Goal: Task Accomplishment & Management: Manage account settings

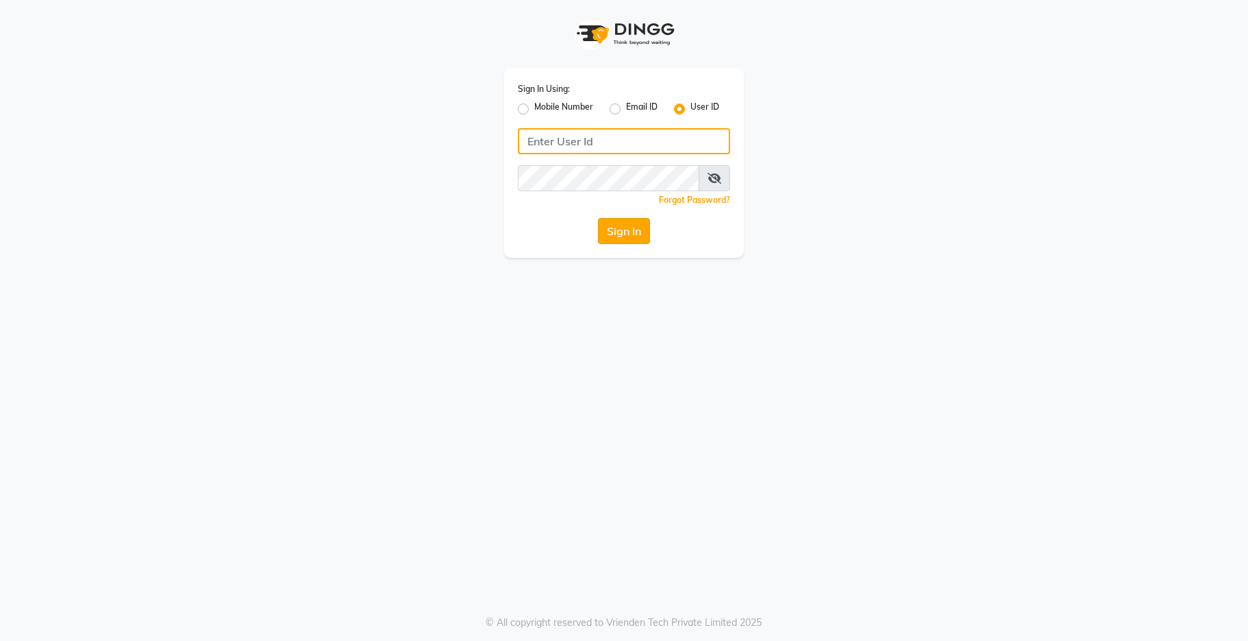
type input "kama"
click at [621, 240] on button "Sign In" at bounding box center [624, 231] width 52 height 26
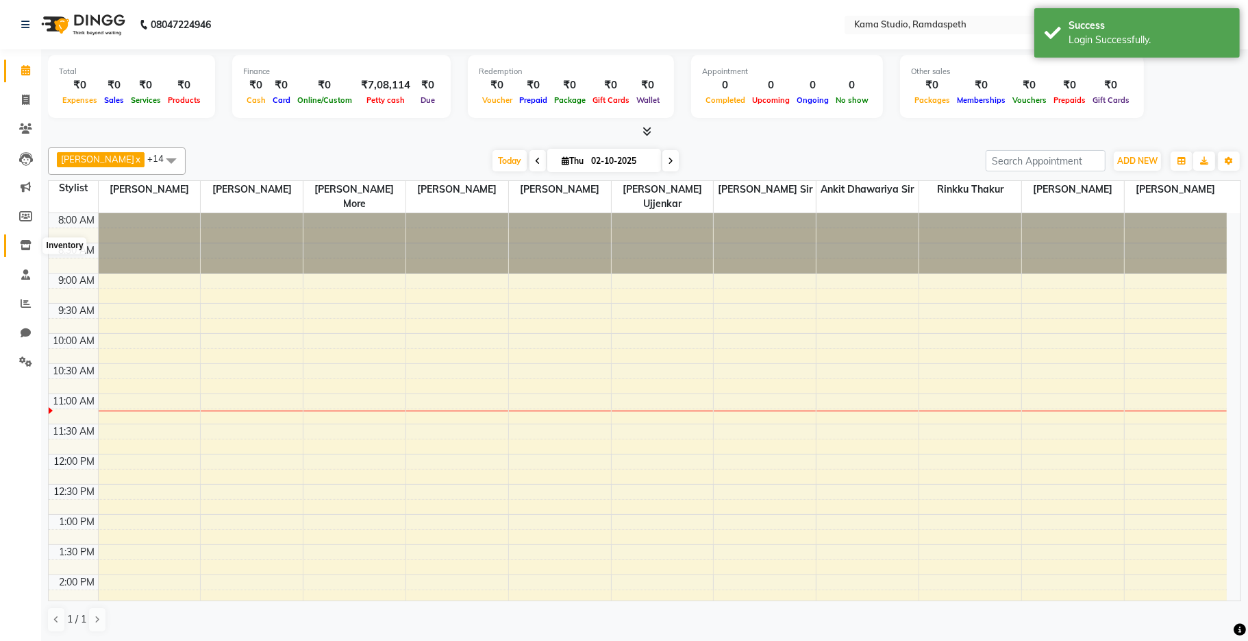
click at [24, 244] on icon at bounding box center [26, 245] width 12 height 10
select select
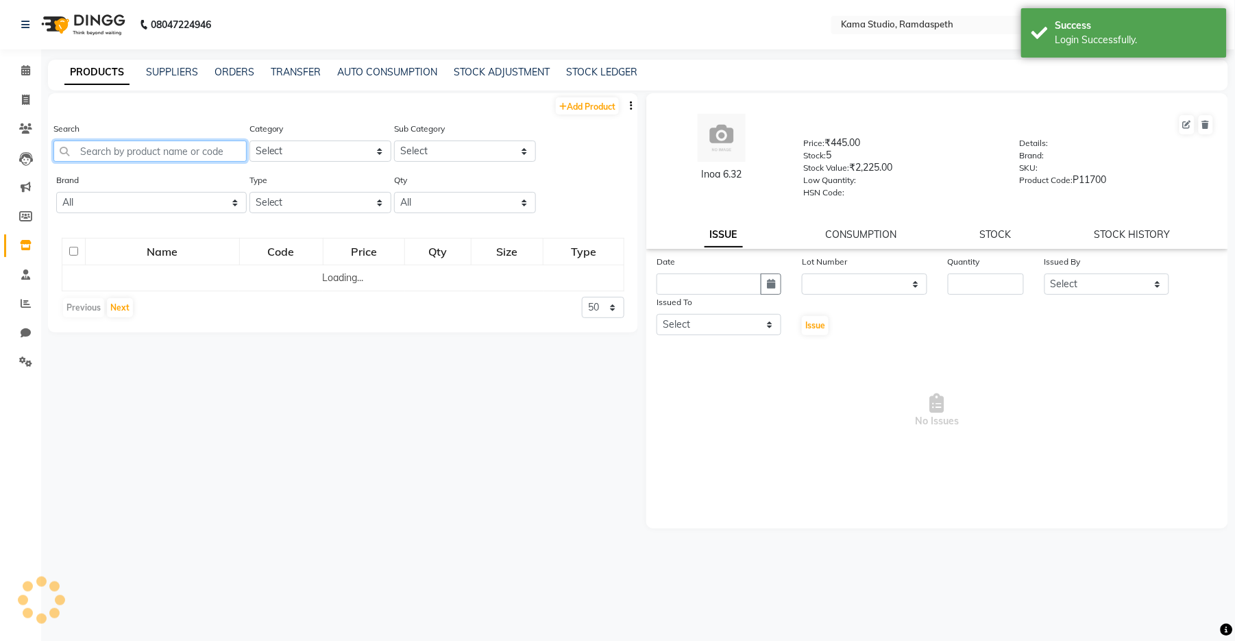
click at [149, 148] on input "text" at bounding box center [149, 150] width 193 height 21
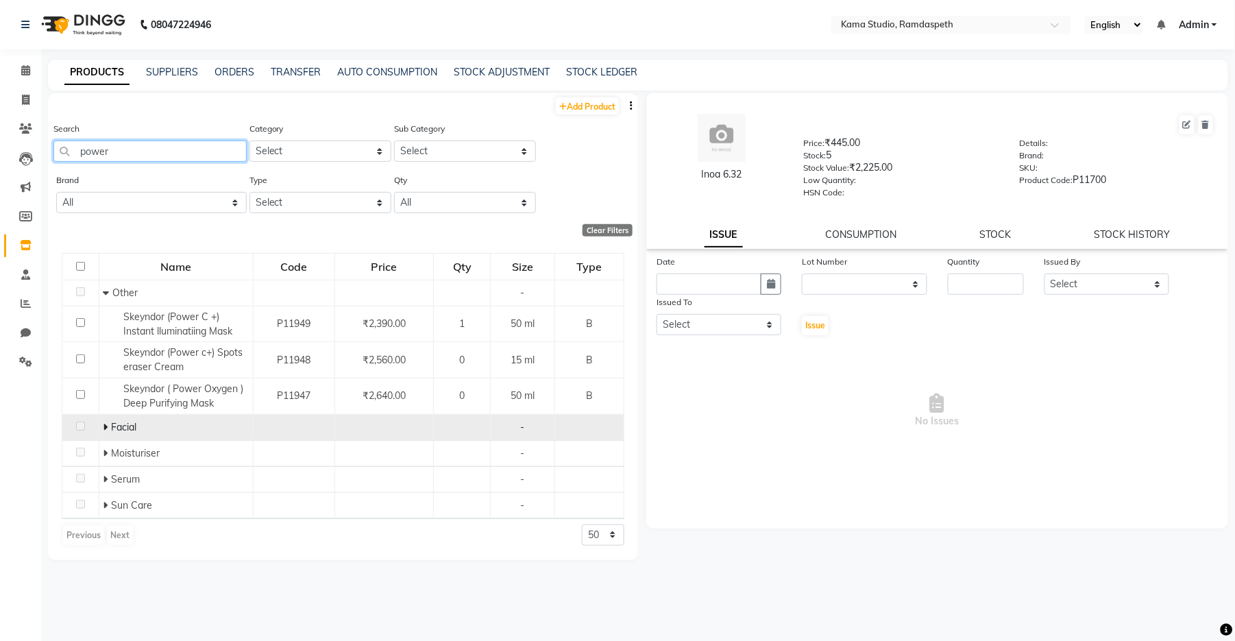
type input "power"
click at [108, 425] on span at bounding box center [107, 427] width 8 height 12
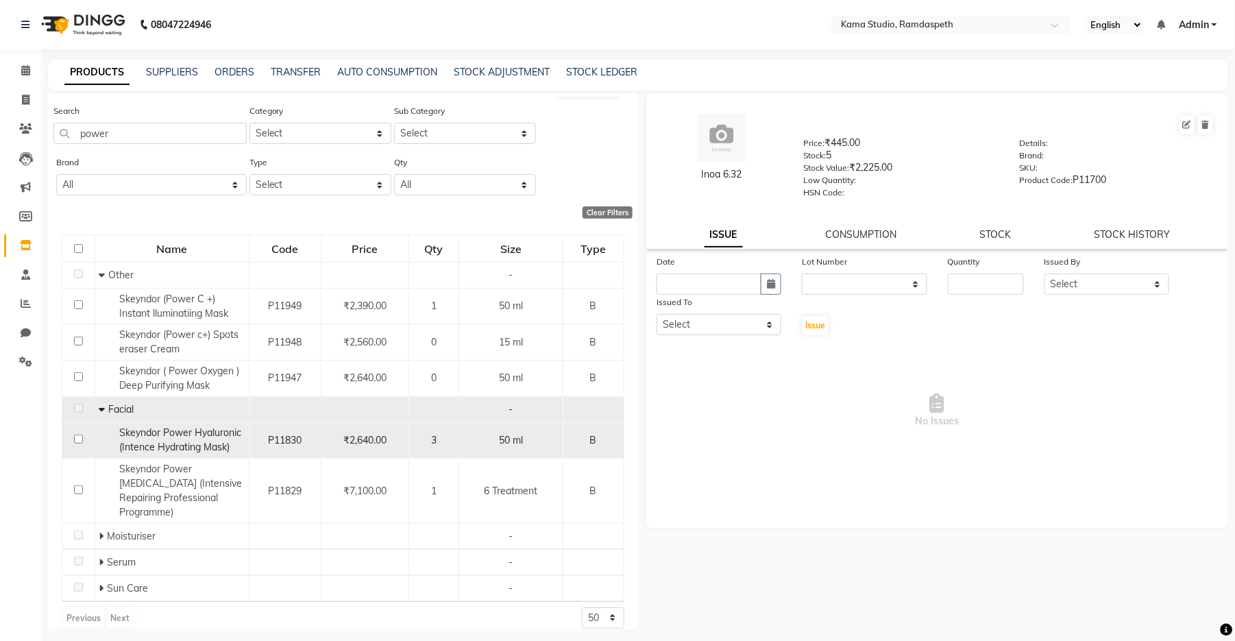
scroll to position [9, 0]
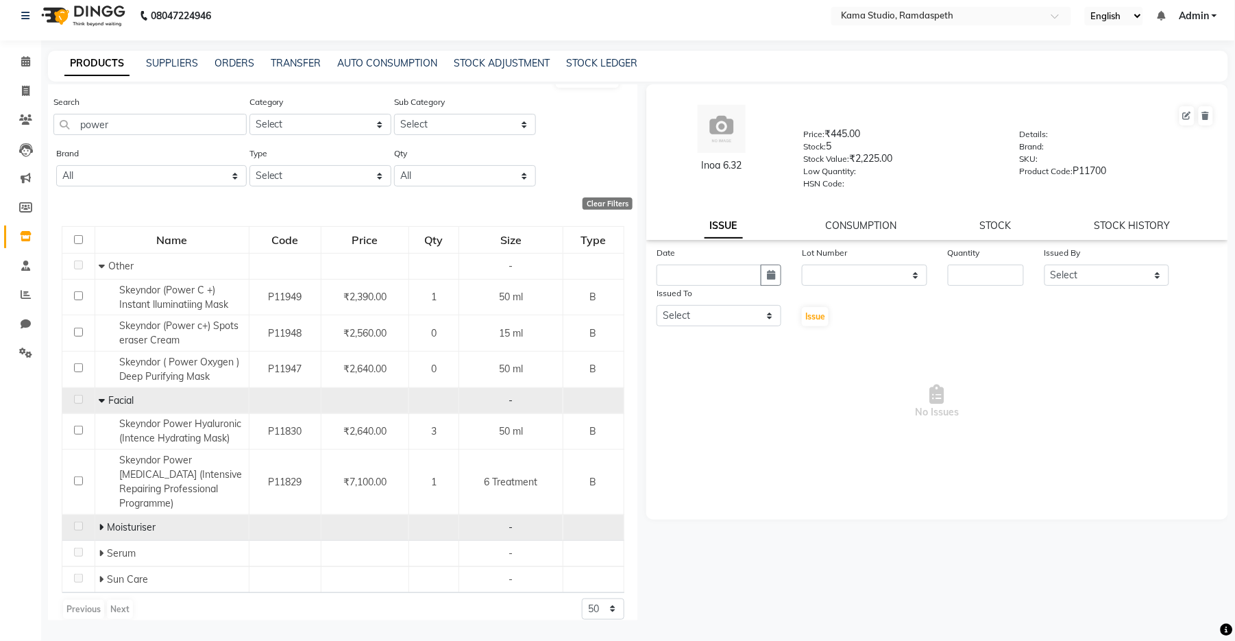
click at [99, 522] on icon at bounding box center [101, 527] width 5 height 10
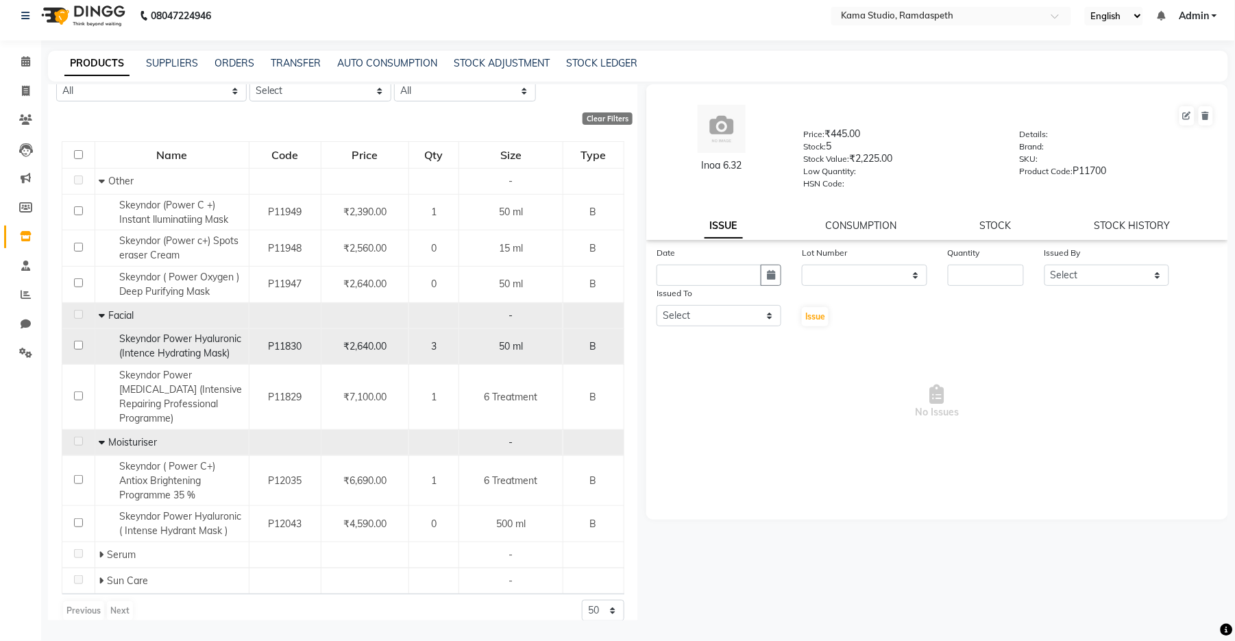
scroll to position [103, 0]
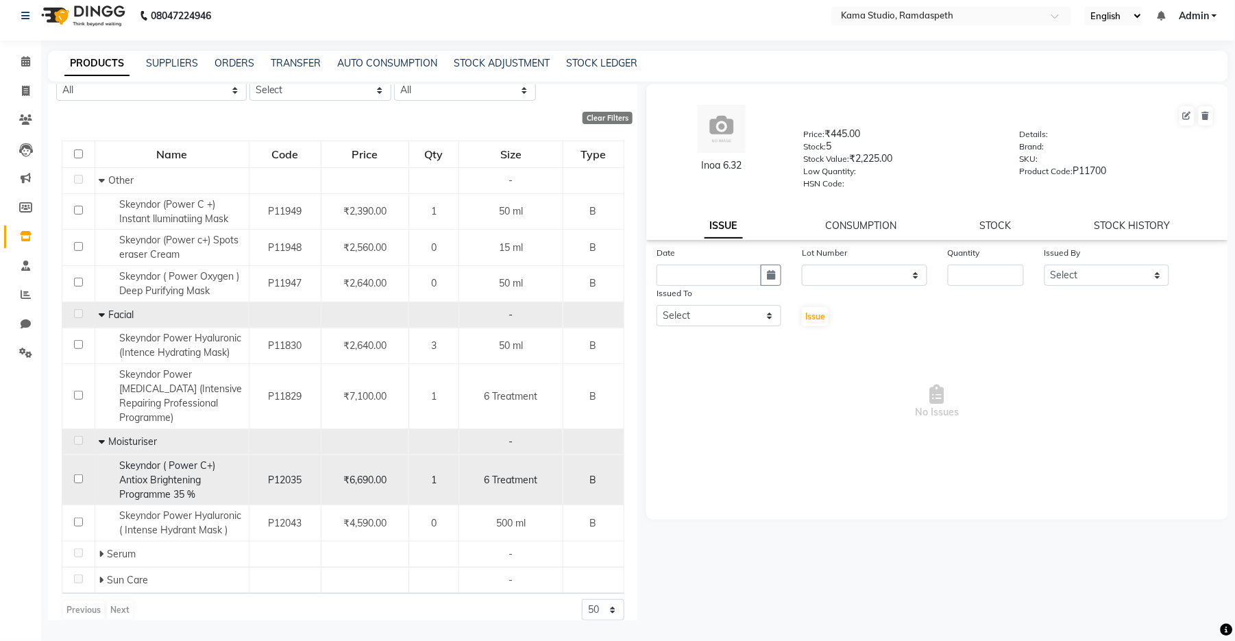
click at [510, 473] on span "6 Treatment" at bounding box center [510, 479] width 53 height 12
select select
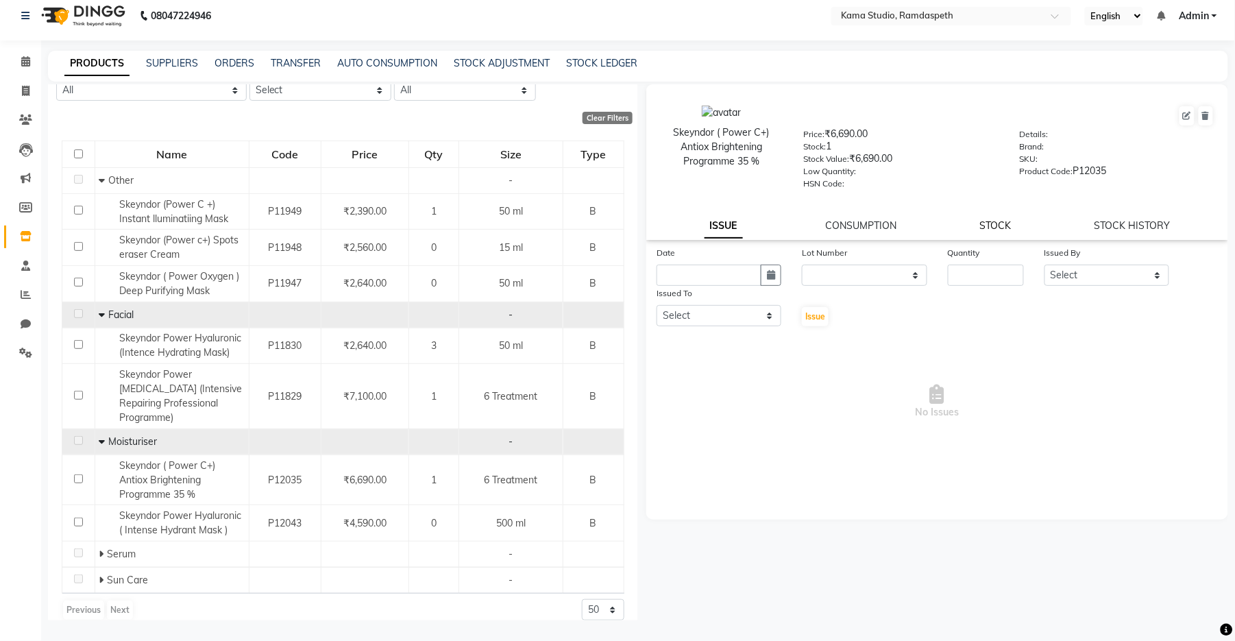
click at [980, 230] on link "STOCK" at bounding box center [996, 225] width 32 height 12
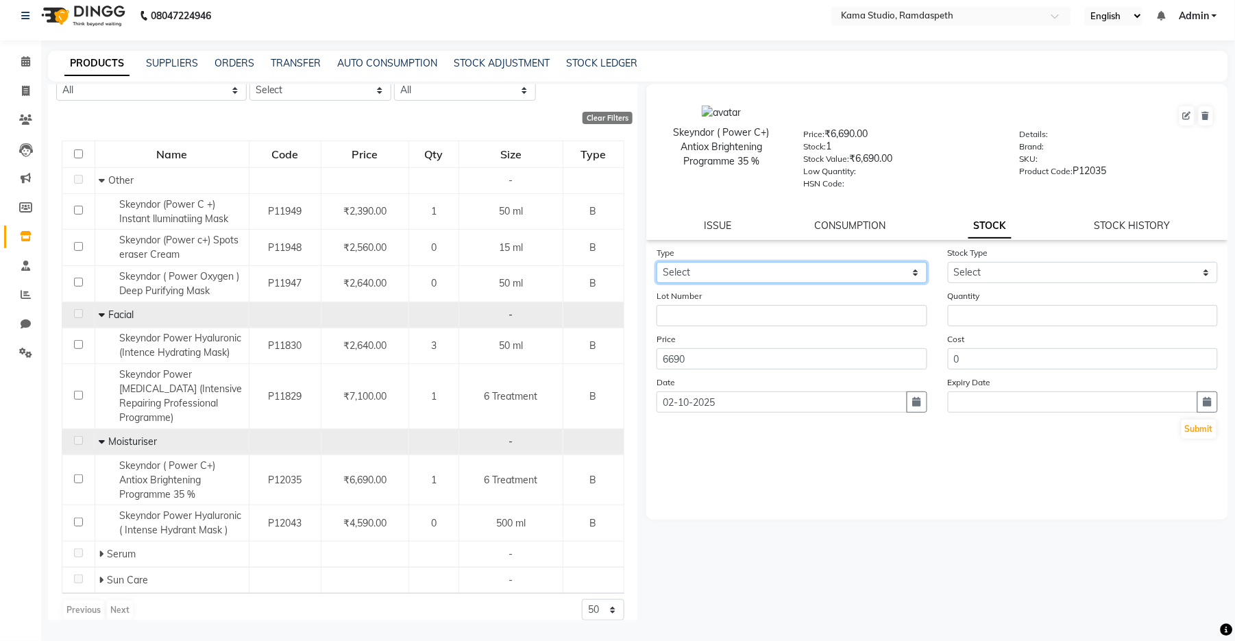
drag, startPoint x: 808, startPoint y: 276, endPoint x: 802, endPoint y: 282, distance: 9.2
click at [808, 276] on select "Select In Out" at bounding box center [791, 272] width 271 height 21
select select "out"
click at [656, 262] on select "Select In Out" at bounding box center [791, 272] width 271 height 21
select select
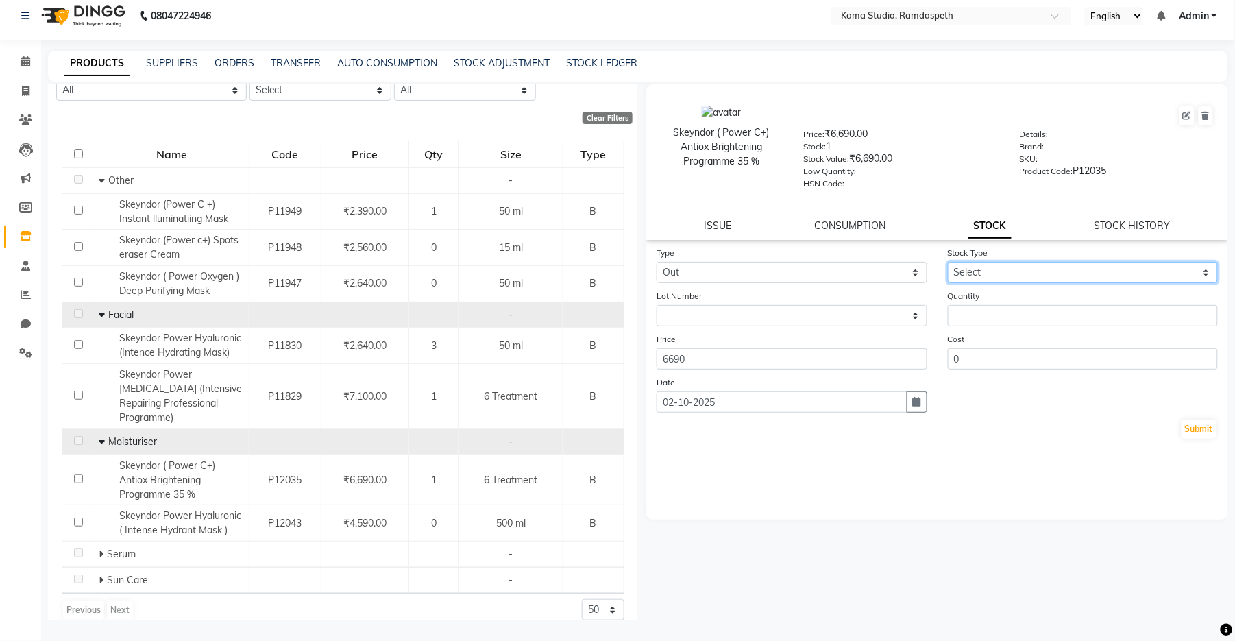
click at [1010, 269] on select "Select Internal Use Damaged Expired Adjustment Return Other" at bounding box center [1083, 272] width 271 height 21
select select "internal use"
click at [948, 262] on select "Select Internal Use Damaged Expired Adjustment Return Other" at bounding box center [1083, 272] width 271 height 21
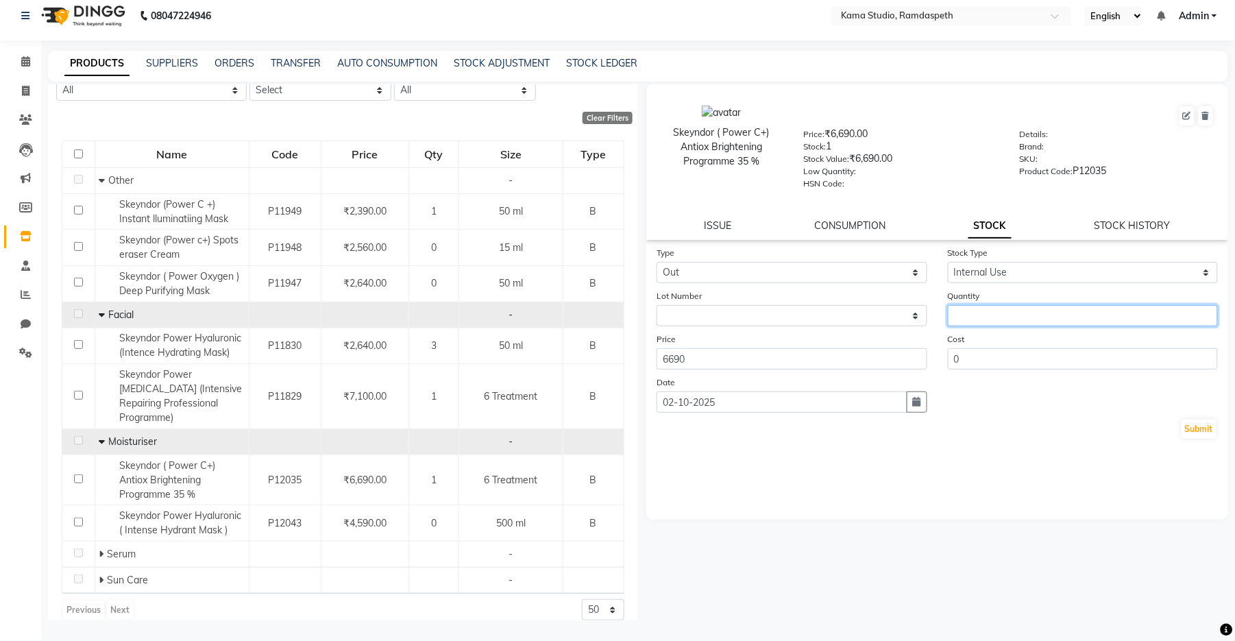
click at [994, 319] on input "number" at bounding box center [1083, 315] width 271 height 21
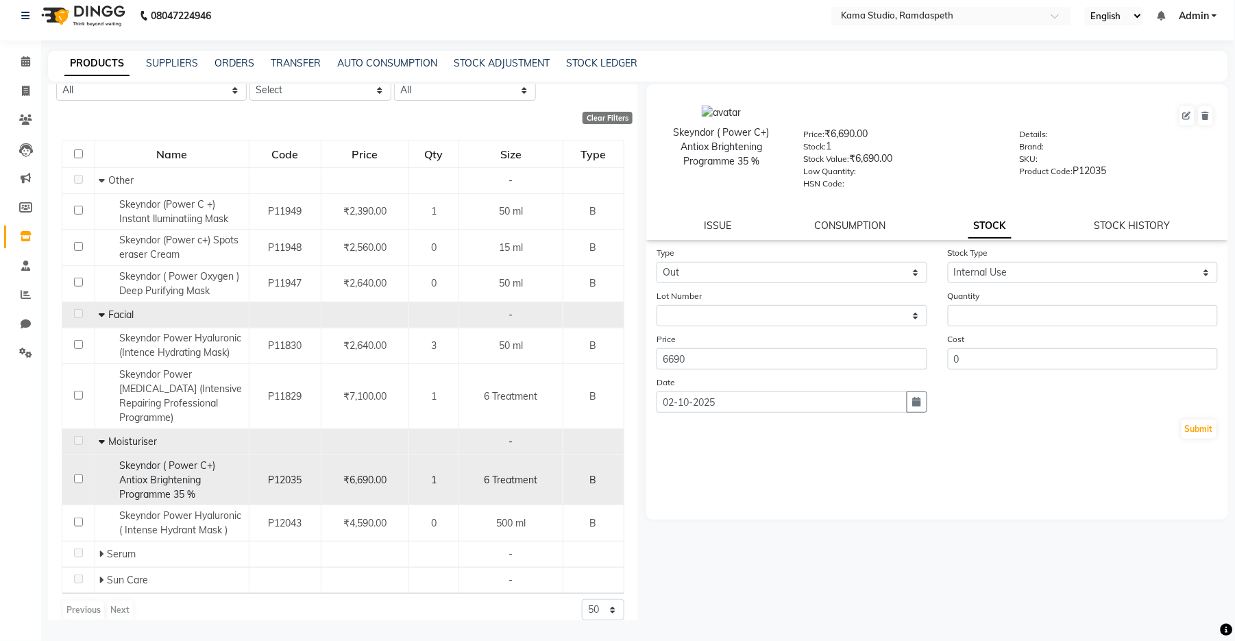
click at [496, 473] on span "6 Treatment" at bounding box center [510, 479] width 53 height 12
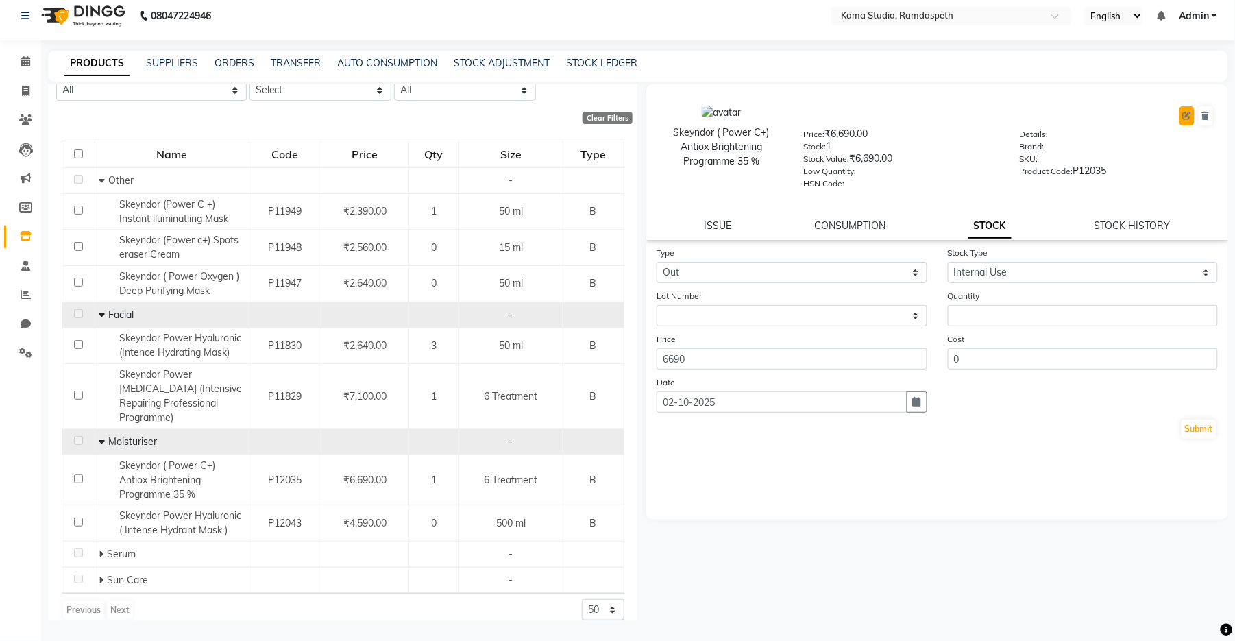
click at [1189, 114] on icon at bounding box center [1187, 116] width 8 height 8
select select "true"
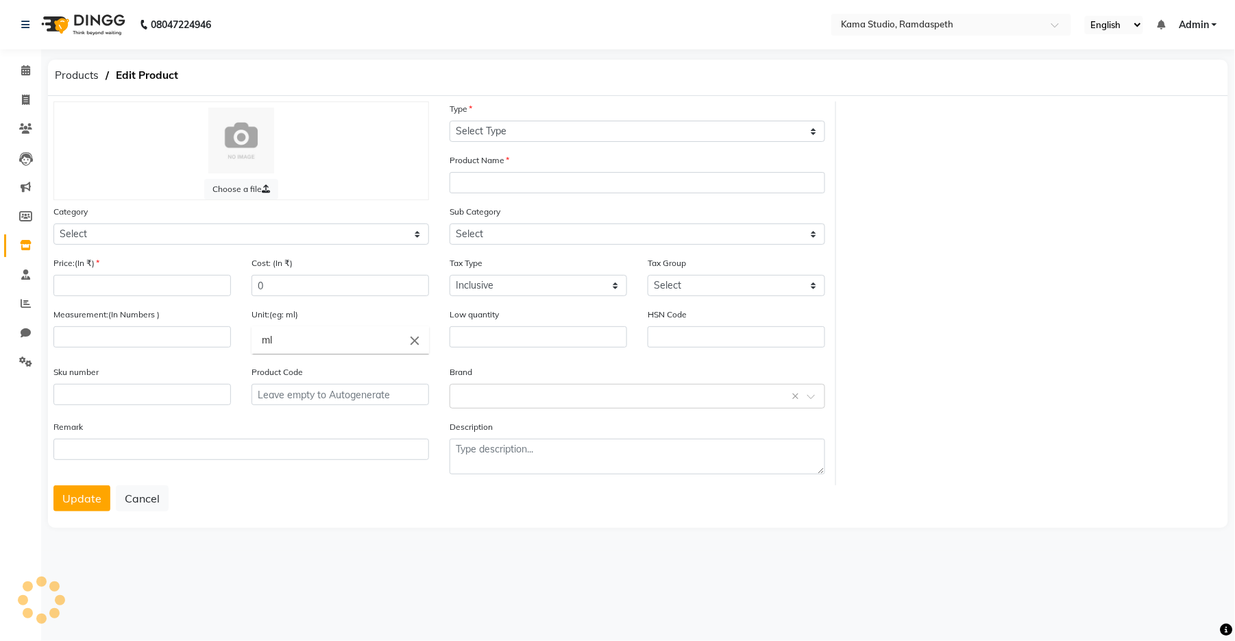
select select "B"
type input "Skeyndor ( Power C+) Antiox Brightening Programme 35 %"
select select
type input "6690"
type input "6"
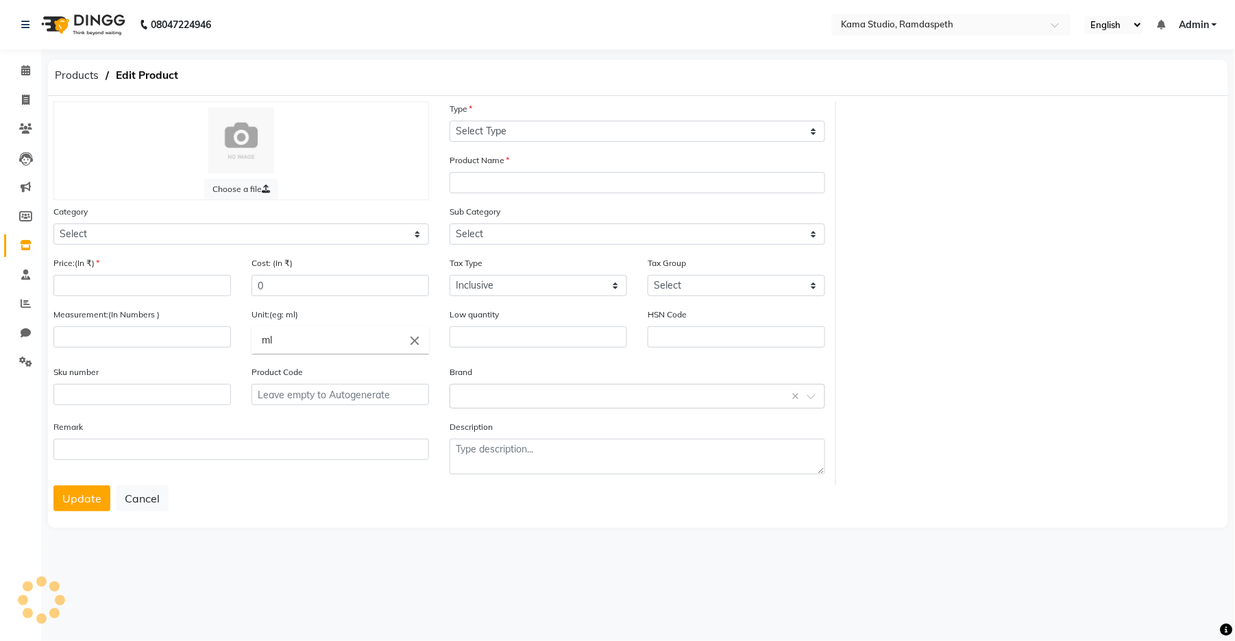
type input "Treatment"
type input "P12035"
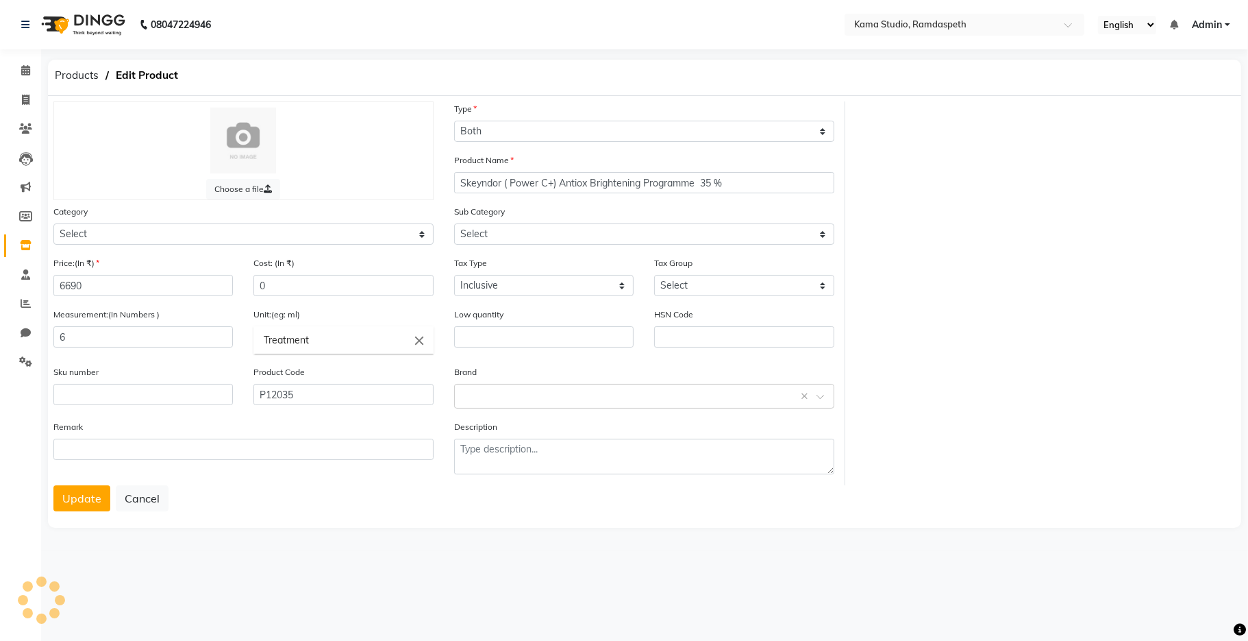
select select "1349501150"
select select "1349501153"
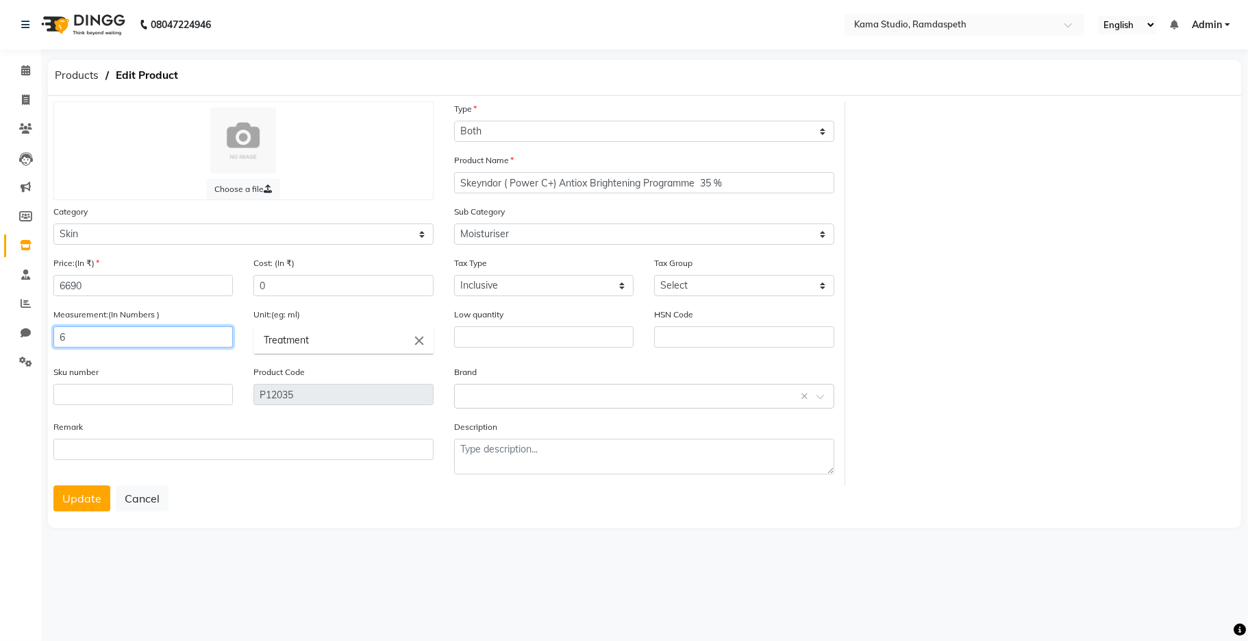
click at [119, 334] on input "6" at bounding box center [143, 336] width 180 height 21
type input "5"
click at [83, 501] on button "Update" at bounding box center [81, 498] width 57 height 26
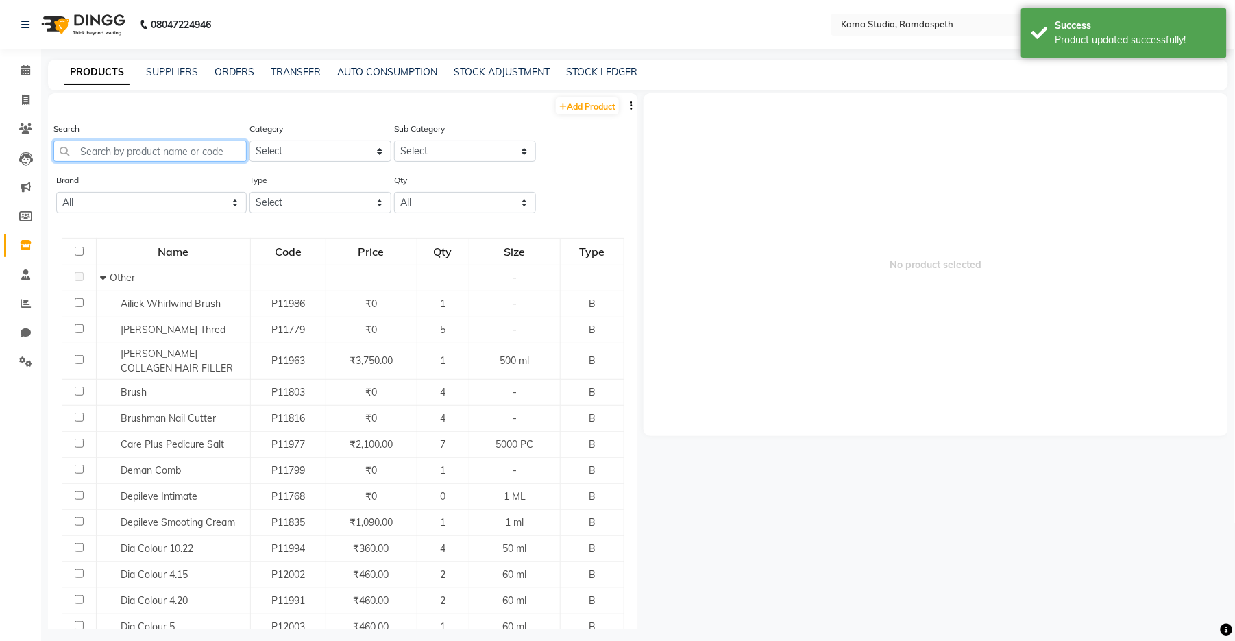
click at [128, 156] on input "text" at bounding box center [149, 150] width 193 height 21
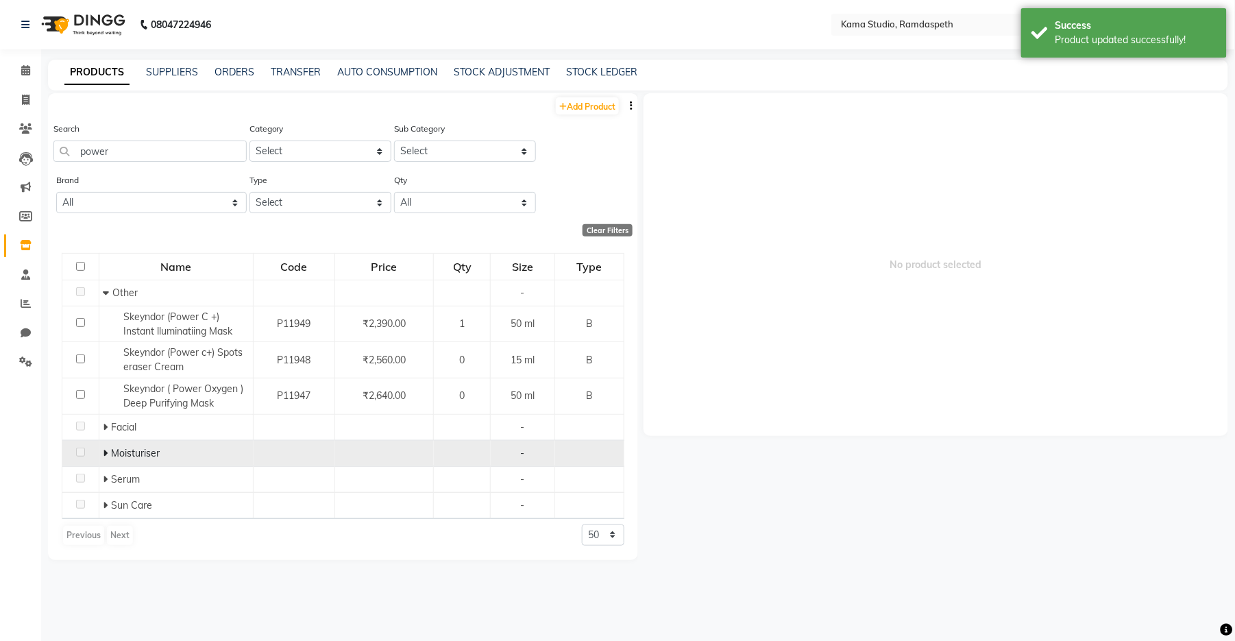
click at [103, 458] on span at bounding box center [105, 453] width 5 height 12
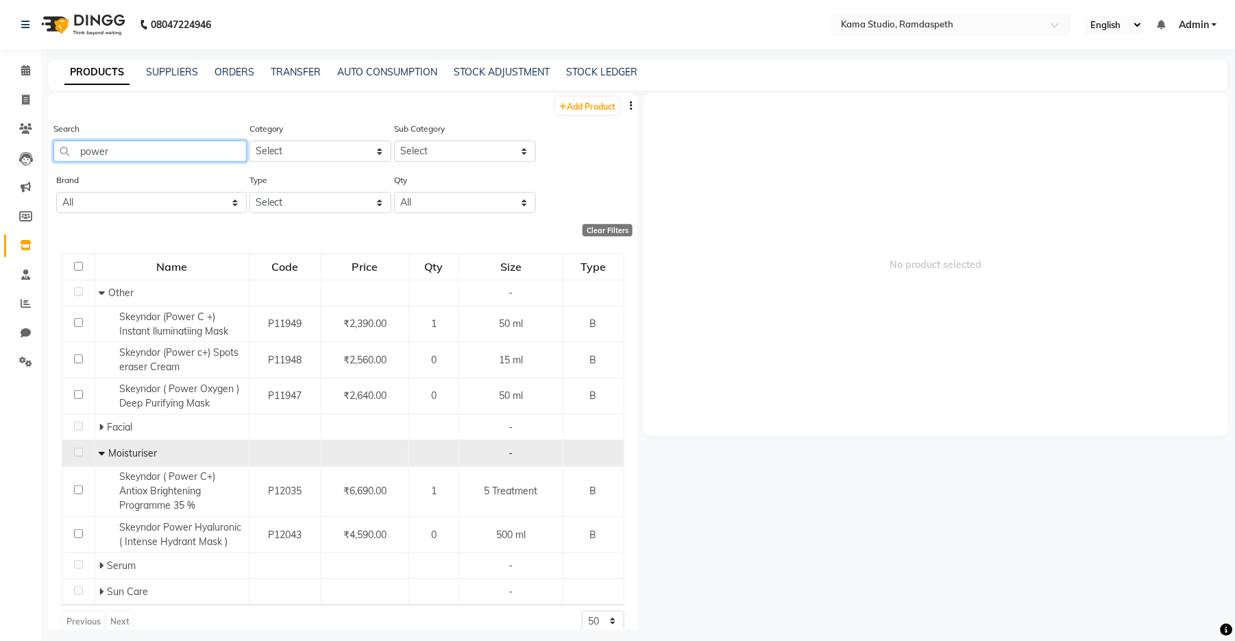
drag, startPoint x: 158, startPoint y: 156, endPoint x: 49, endPoint y: 143, distance: 109.0
click at [49, 143] on div "Search power Category Select Hair Skin Makeup Personal Care Appliances [PERSON_…" at bounding box center [343, 146] width 590 height 51
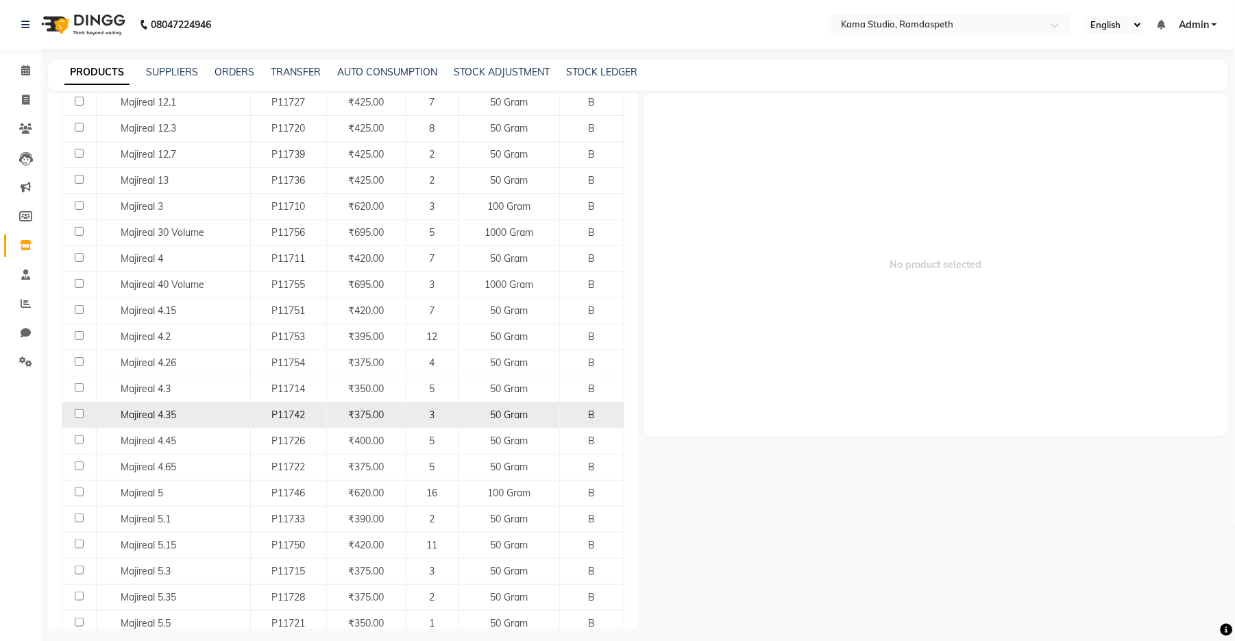
scroll to position [274, 0]
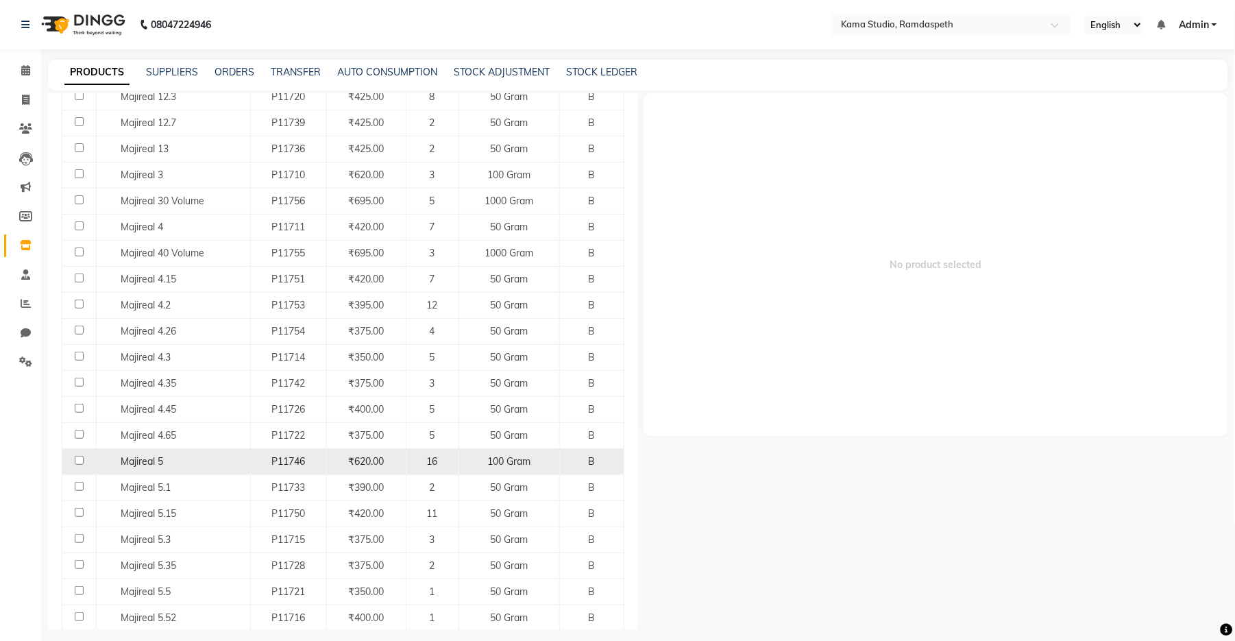
type input "majireal"
click at [364, 459] on span "₹620.00" at bounding box center [366, 461] width 36 height 12
select select
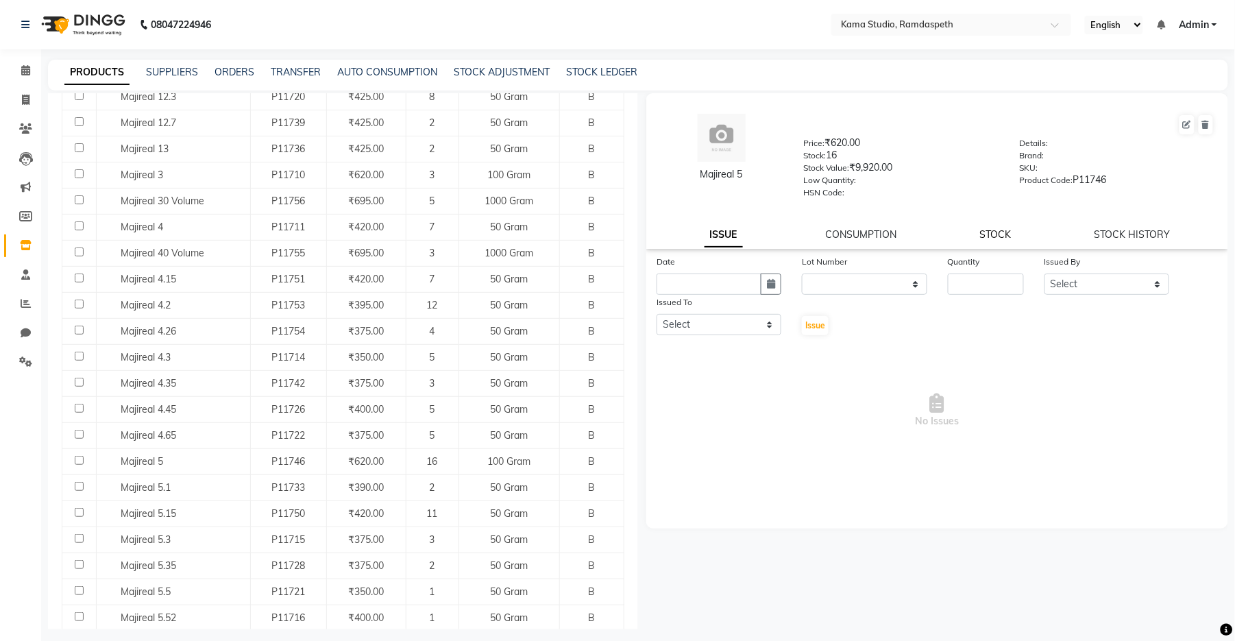
click at [993, 234] on link "STOCK" at bounding box center [996, 234] width 32 height 12
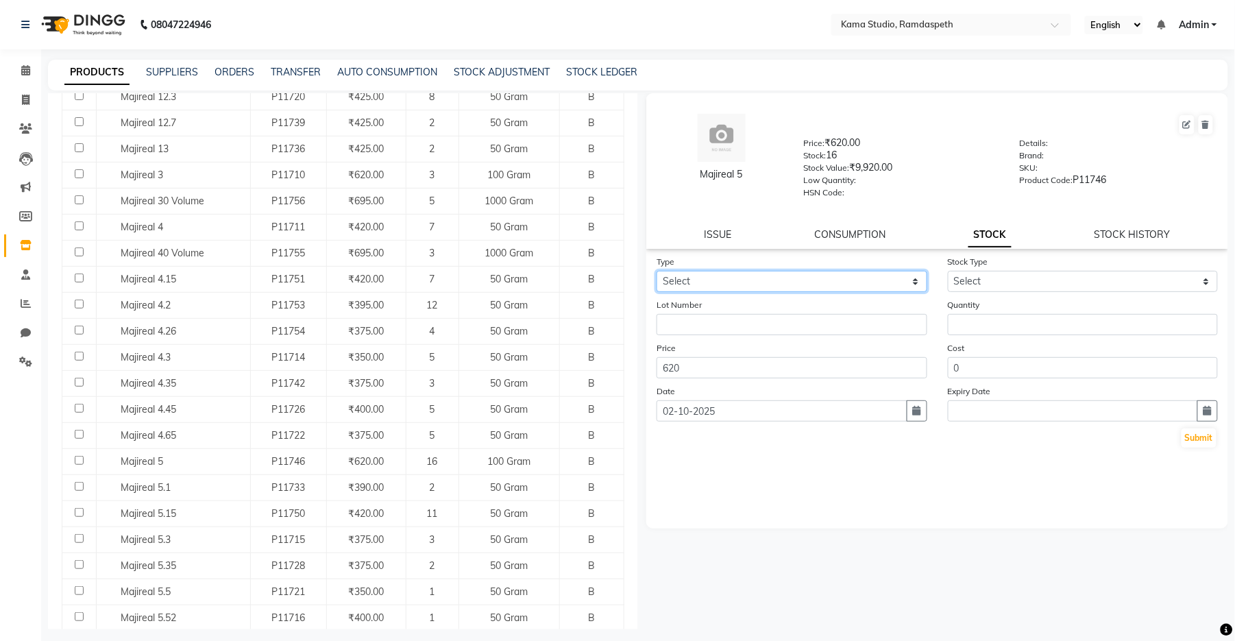
click at [826, 274] on select "Select In Out" at bounding box center [791, 281] width 271 height 21
select select "out"
click at [656, 271] on select "Select In Out" at bounding box center [791, 281] width 271 height 21
select select
click at [978, 273] on select "Select Internal Use Damaged Expired Adjustment Return Other" at bounding box center [1083, 281] width 271 height 21
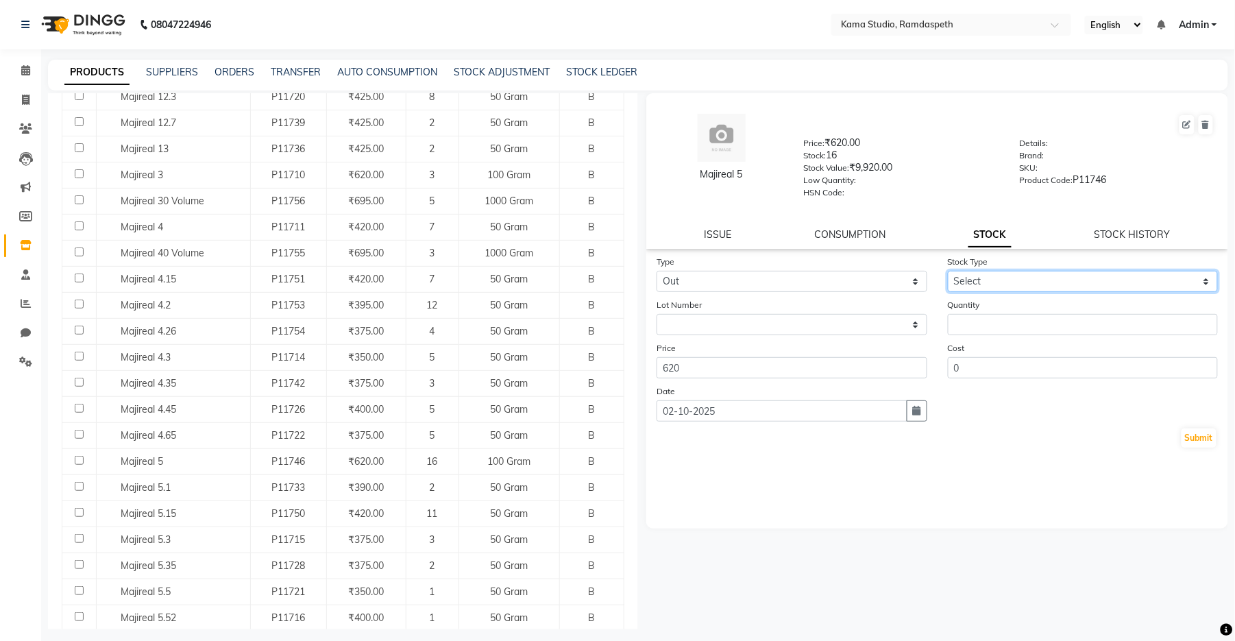
select select "internal use"
click at [948, 271] on select "Select Internal Use Damaged Expired Adjustment Return Other" at bounding box center [1083, 281] width 271 height 21
click at [989, 321] on input "number" at bounding box center [1083, 324] width 271 height 21
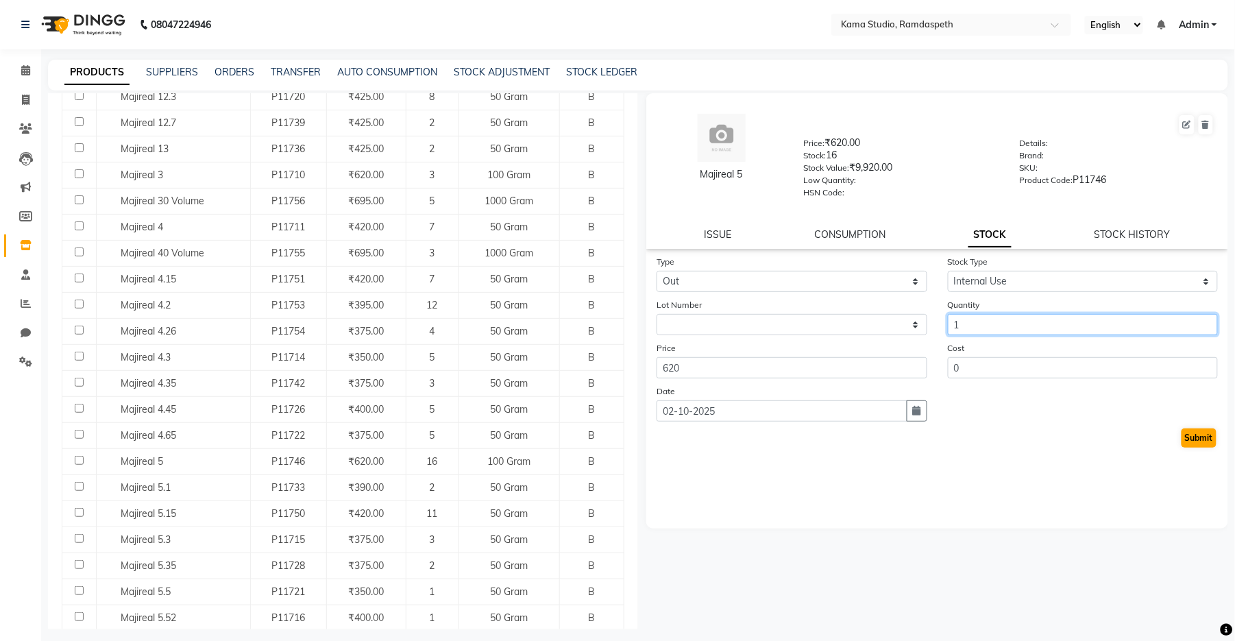
type input "1"
click at [1184, 445] on button "Submit" at bounding box center [1198, 437] width 35 height 19
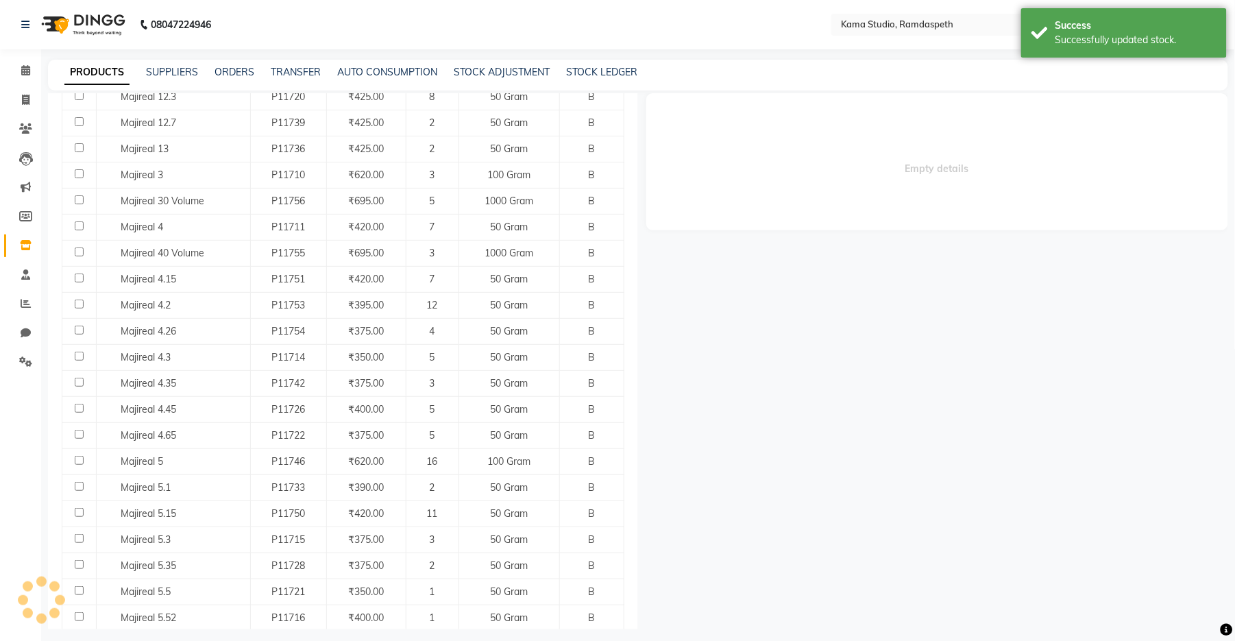
select select
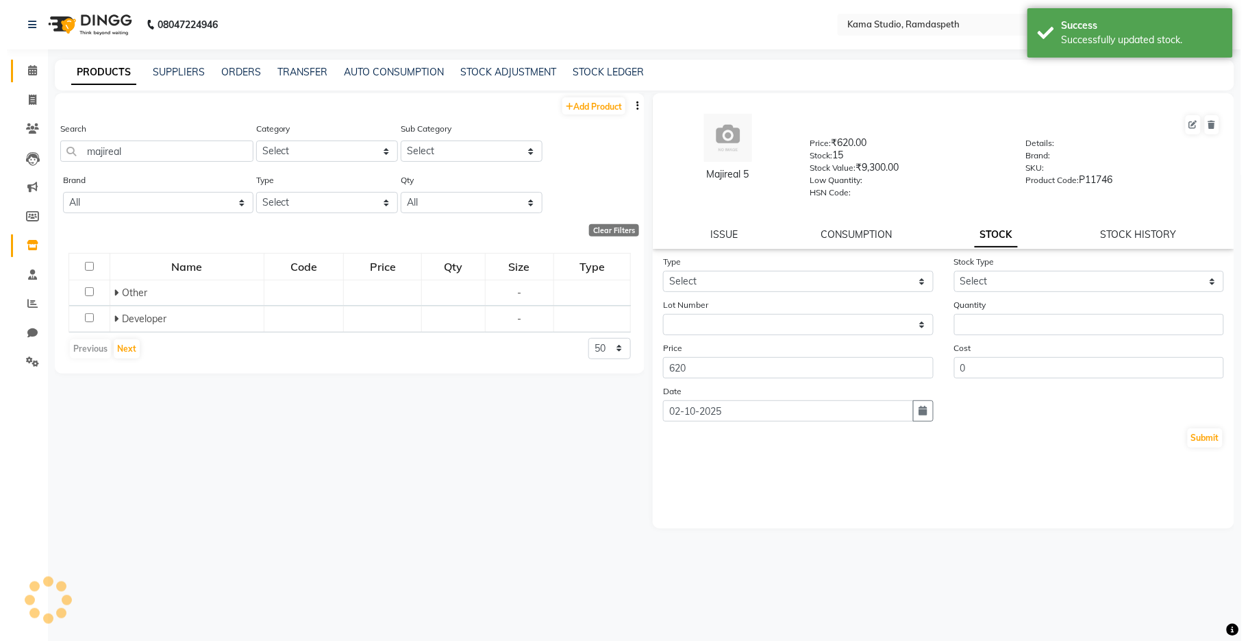
scroll to position [0, 0]
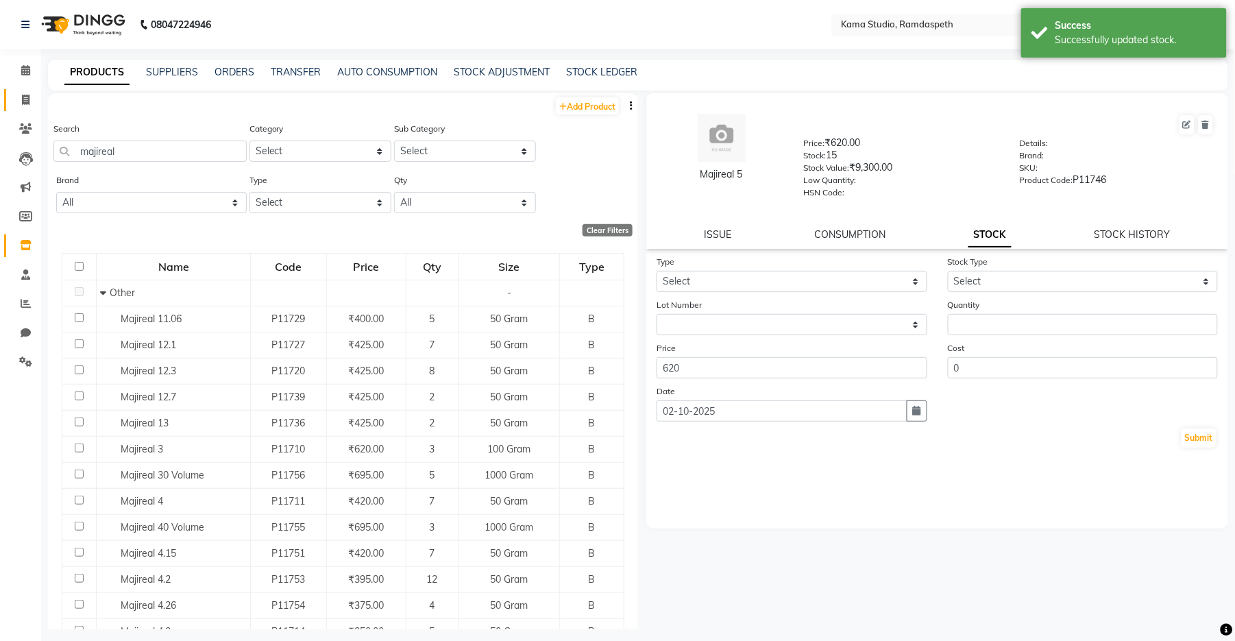
click at [24, 108] on link "Invoice" at bounding box center [20, 100] width 33 height 23
select select "7582"
select select "service"
